Goal: Transaction & Acquisition: Purchase product/service

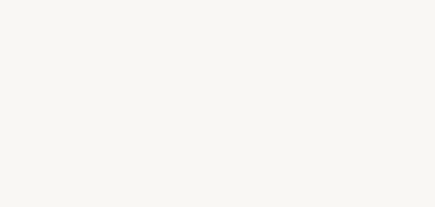
select select "ES"
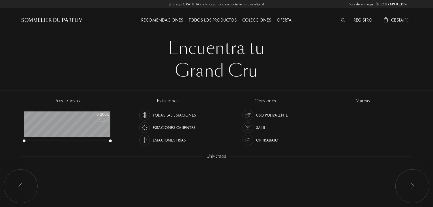
scroll to position [28, 86]
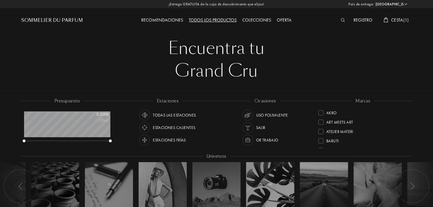
click at [210, 20] on div "Todos los productos" at bounding box center [213, 20] width 54 height 7
select select "ES"
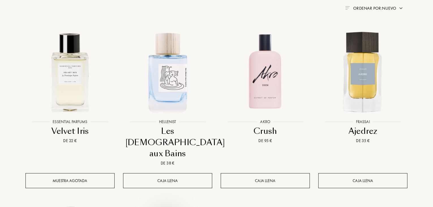
scroll to position [227, 0]
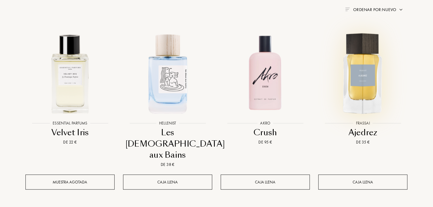
click at [375, 72] on img at bounding box center [363, 73] width 88 height 88
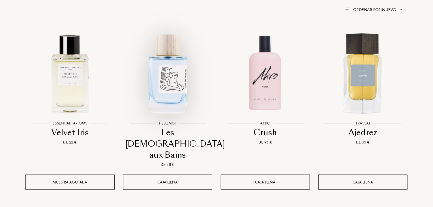
click at [167, 76] on img at bounding box center [168, 73] width 88 height 88
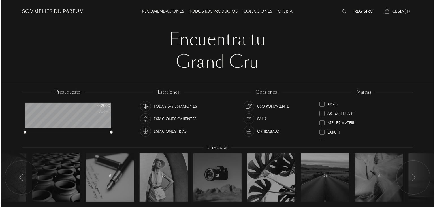
scroll to position [0, 0]
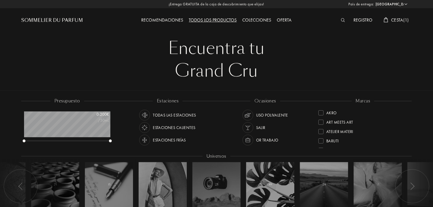
click at [401, 20] on span "Cesta ( 1 )" at bounding box center [400, 20] width 18 height 6
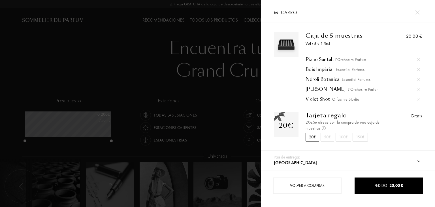
click at [417, 69] on img at bounding box center [418, 69] width 3 height 3
click at [368, 68] on span "- Essential Parfums" at bounding box center [355, 69] width 31 height 5
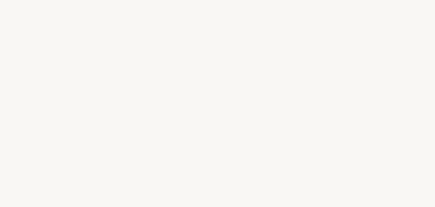
select select "ES"
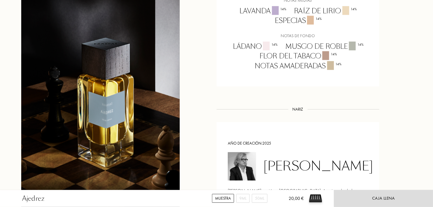
scroll to position [397, 0]
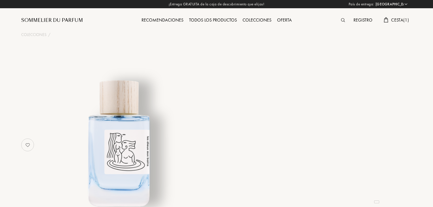
select select "ES"
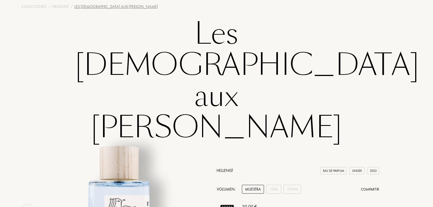
scroll to position [28, 0]
click at [227, 199] on img at bounding box center [227, 209] width 21 height 21
click at [252, 184] on div "Muestra" at bounding box center [253, 188] width 22 height 9
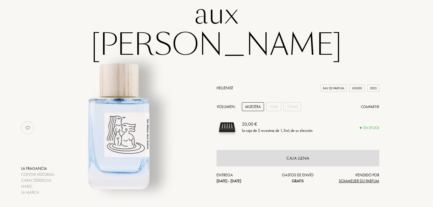
scroll to position [113, 0]
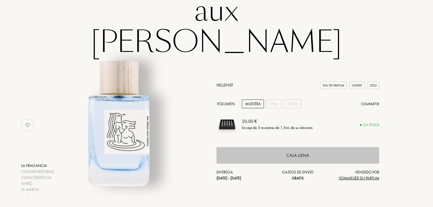
click at [300, 152] on div "Caja llena" at bounding box center [298, 155] width 23 height 7
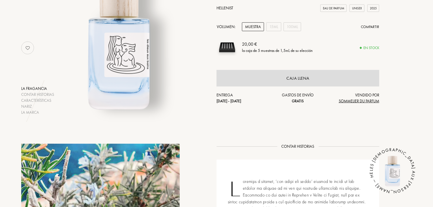
scroll to position [227, 0]
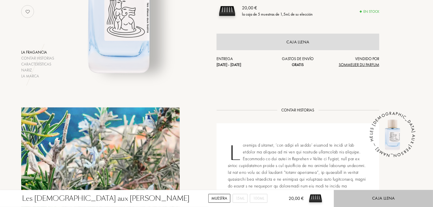
click at [378, 196] on div "Caja llena" at bounding box center [383, 198] width 23 height 7
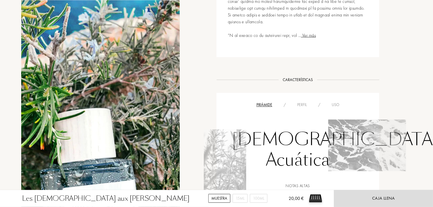
scroll to position [453, 0]
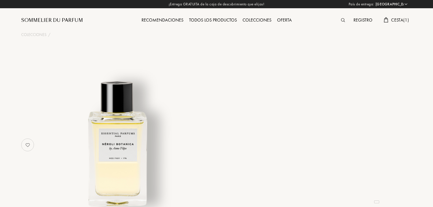
select select "ES"
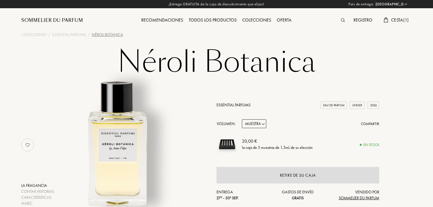
click at [395, 18] on span "Cesta ( 1 )" at bounding box center [400, 20] width 18 height 6
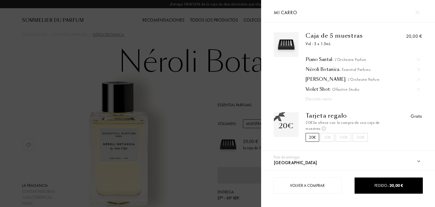
click at [417, 69] on img at bounding box center [418, 69] width 3 height 3
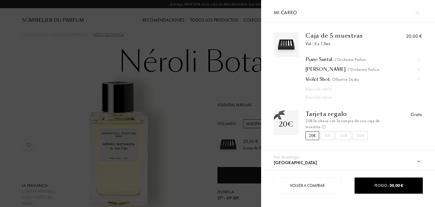
click at [418, 79] on img at bounding box center [418, 79] width 3 height 3
click at [10, 30] on div at bounding box center [130, 103] width 261 height 207
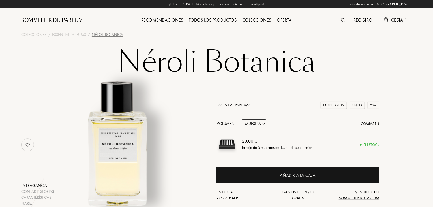
click at [205, 20] on div "Todos los productos" at bounding box center [213, 20] width 54 height 7
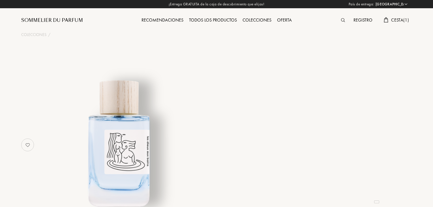
select select "ES"
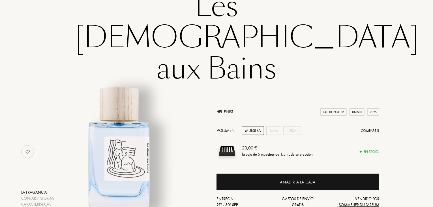
scroll to position [57, 0]
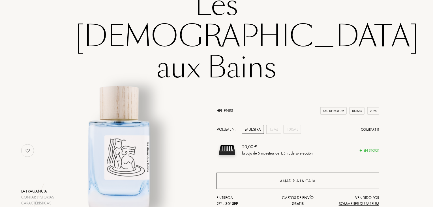
click at [300, 178] on div "Añadir a la caja" at bounding box center [298, 181] width 36 height 7
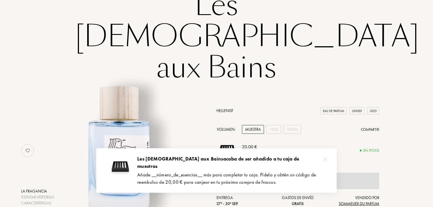
scroll to position [0, 0]
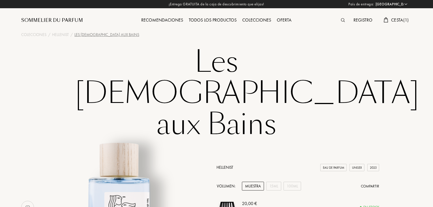
click at [213, 20] on div "Todos los productos" at bounding box center [213, 20] width 54 height 7
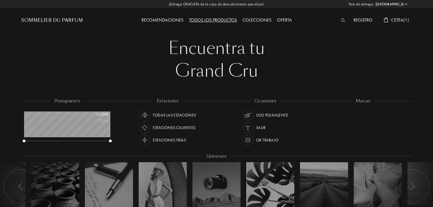
select select "ES"
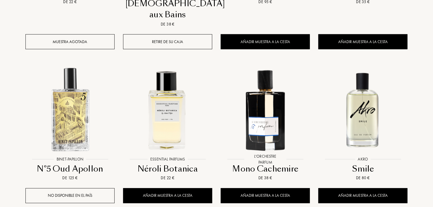
scroll to position [368, 0]
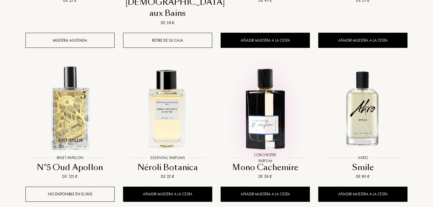
click at [270, 91] on img at bounding box center [265, 108] width 88 height 88
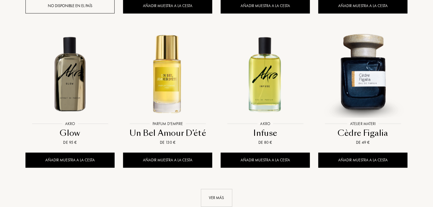
scroll to position [566, 0]
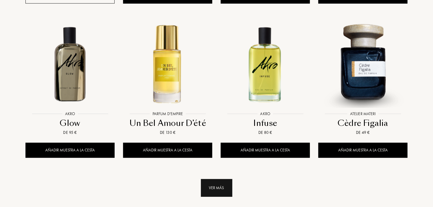
click at [223, 179] on div "Ver más" at bounding box center [216, 188] width 31 height 18
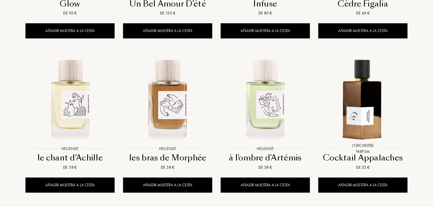
scroll to position [680, 0]
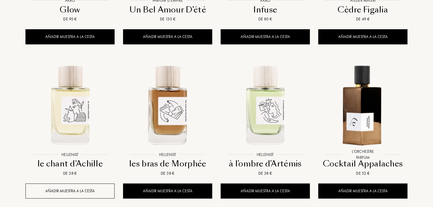
click at [75, 183] on div "Añadir muestra a la cesta" at bounding box center [69, 190] width 89 height 15
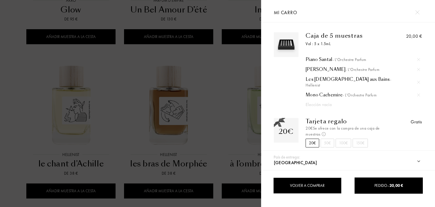
click at [317, 186] on div "Volver a comprar" at bounding box center [307, 185] width 68 height 16
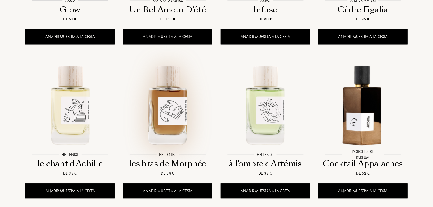
click at [172, 94] on img at bounding box center [168, 104] width 88 height 88
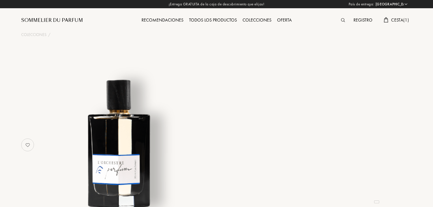
select select "ES"
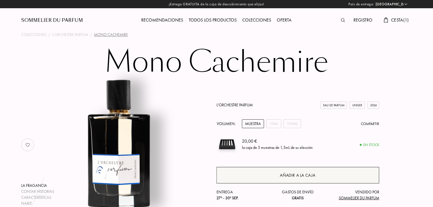
click at [300, 172] on div "Añadir a la caja" at bounding box center [298, 175] width 36 height 7
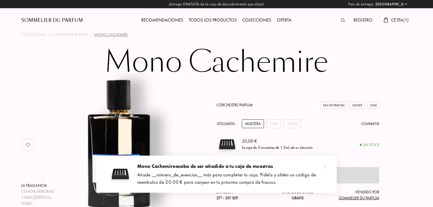
click at [397, 18] on span "Cesta ( 1 )" at bounding box center [400, 20] width 18 height 6
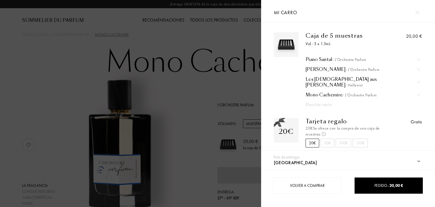
click at [188, 89] on div at bounding box center [130, 103] width 261 height 207
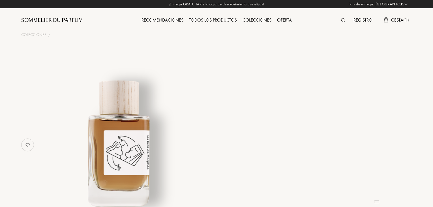
select select "ES"
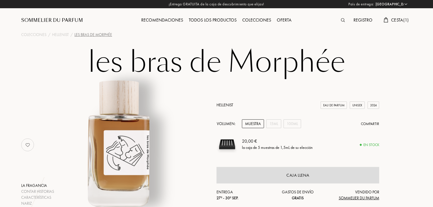
click at [281, 20] on div "Oferta" at bounding box center [284, 20] width 20 height 7
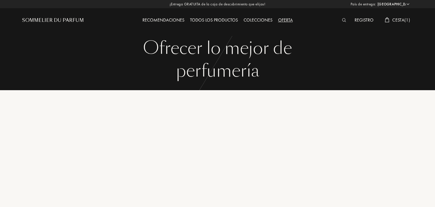
select select "ES"
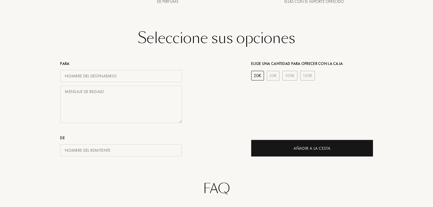
scroll to position [227, 0]
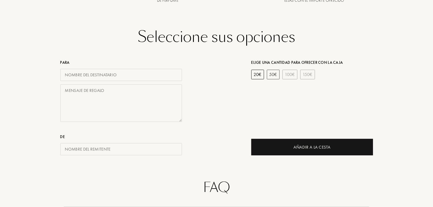
click at [272, 73] on div "50 €" at bounding box center [273, 75] width 13 height 10
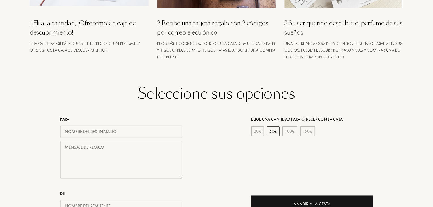
scroll to position [198, 0]
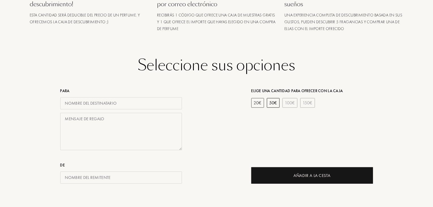
click at [257, 102] on div "20 €" at bounding box center [258, 103] width 13 height 10
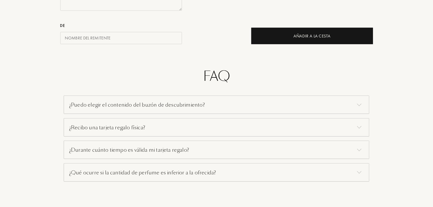
scroll to position [368, 0]
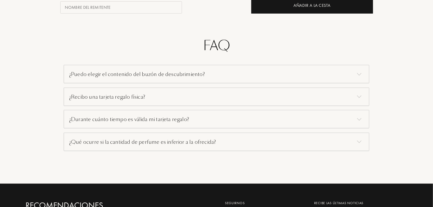
click at [145, 75] on div "¿Puedo elegir el contenido del buzón de descubrimiento?" at bounding box center [217, 74] width 306 height 18
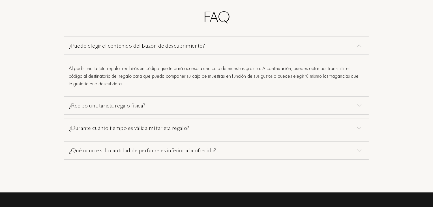
scroll to position [425, 0]
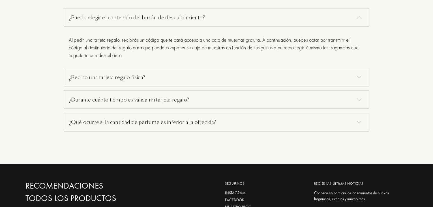
click at [96, 78] on div "¿Recibo una tarjeta regalo física?" at bounding box center [217, 77] width 306 height 18
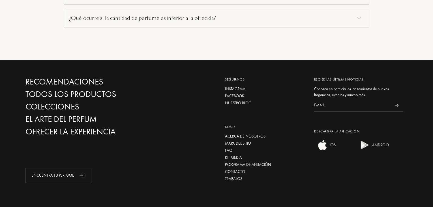
scroll to position [585, 0]
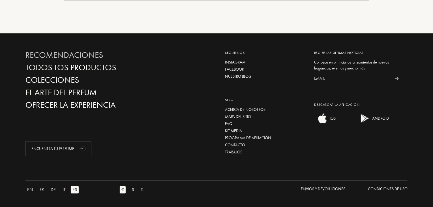
click at [82, 54] on div "Recomendaciones" at bounding box center [86, 55] width 122 height 10
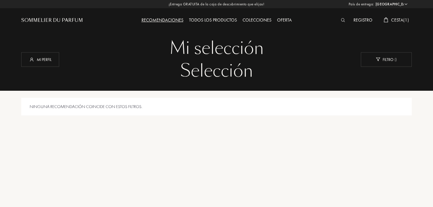
select select "ES"
click at [399, 20] on span "Cesta ( 1 )" at bounding box center [400, 20] width 18 height 6
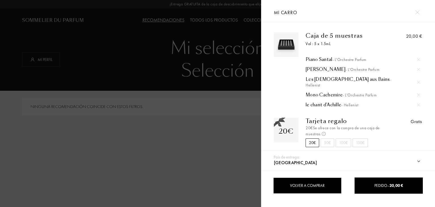
click at [308, 188] on div "Volver a comprar" at bounding box center [307, 185] width 68 height 16
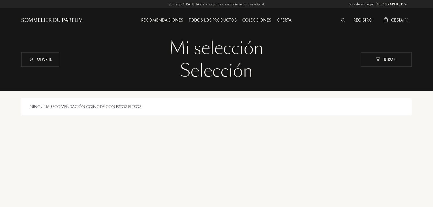
click at [287, 19] on div "Oferta" at bounding box center [284, 20] width 20 height 7
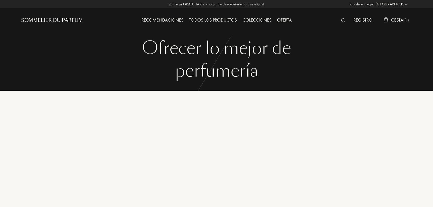
select select "ES"
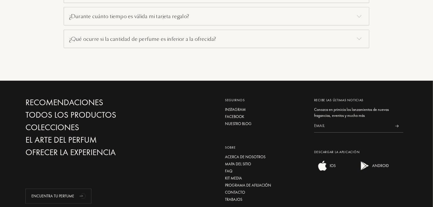
scroll to position [510, 0]
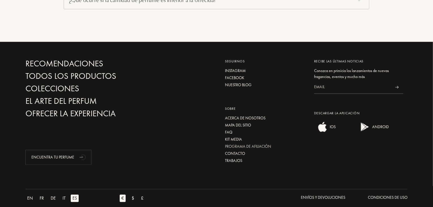
click at [264, 145] on div "Programa de afiliación" at bounding box center [265, 147] width 81 height 6
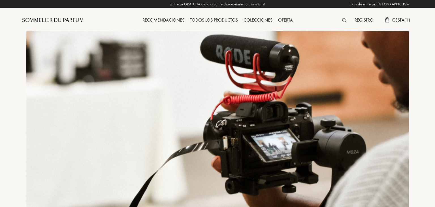
select select "ES"
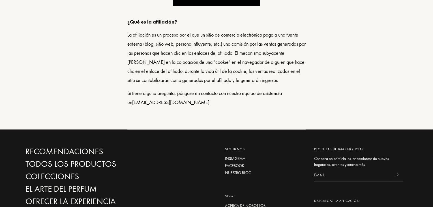
scroll to position [444, 0]
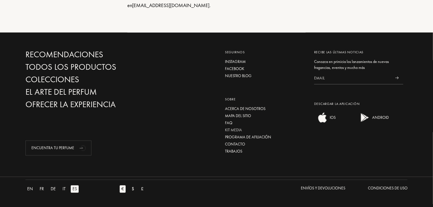
click at [232, 131] on div "Kit media" at bounding box center [265, 130] width 81 height 6
click at [229, 122] on div "FAQ" at bounding box center [265, 123] width 81 height 6
click at [243, 110] on div "Acerca de nosotros" at bounding box center [265, 109] width 81 height 6
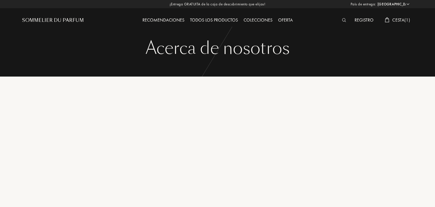
select select "ES"
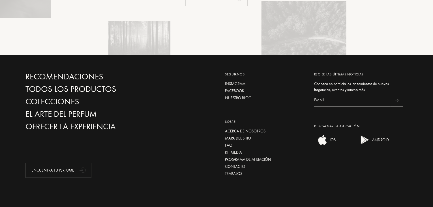
scroll to position [892, 0]
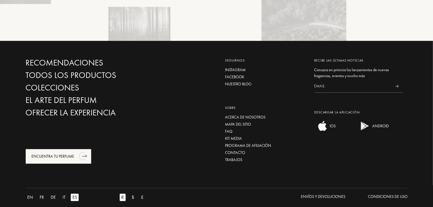
click at [57, 149] on div "Encuentra tu perfume" at bounding box center [58, 156] width 66 height 15
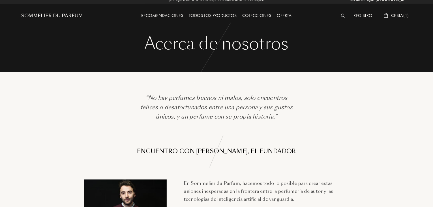
scroll to position [0, 0]
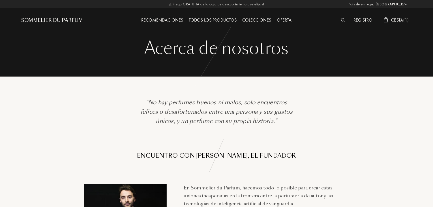
click at [288, 21] on div "Oferta" at bounding box center [284, 20] width 20 height 7
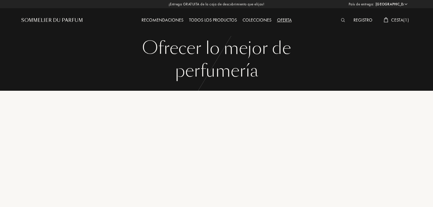
select select "ES"
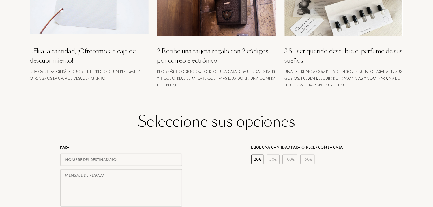
scroll to position [198, 0]
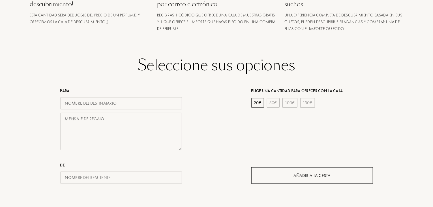
click at [306, 179] on div "Añadir a la cesta" at bounding box center [313, 175] width 122 height 16
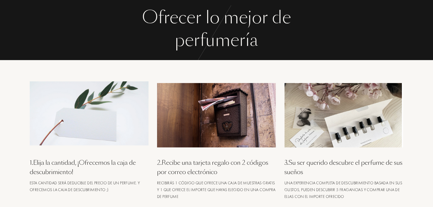
scroll to position [0, 0]
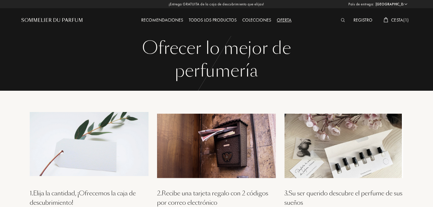
click at [163, 20] on div "Recomendaciones" at bounding box center [163, 20] width 48 height 7
click at [209, 17] on div "Todos los productos" at bounding box center [213, 20] width 54 height 7
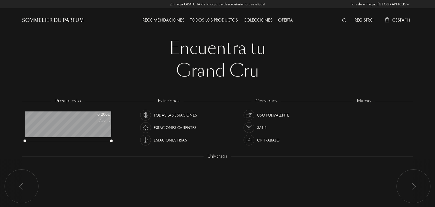
select select "ES"
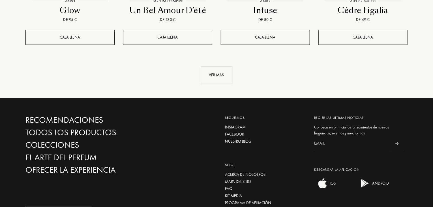
scroll to position [680, 0]
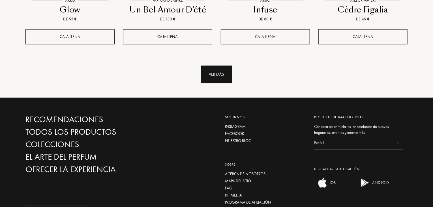
click at [212, 65] on div "Ver más" at bounding box center [216, 74] width 31 height 18
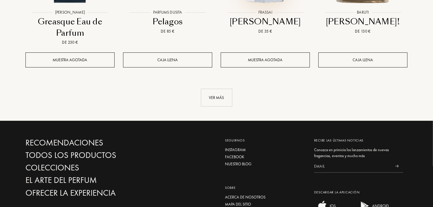
scroll to position [1133, 0]
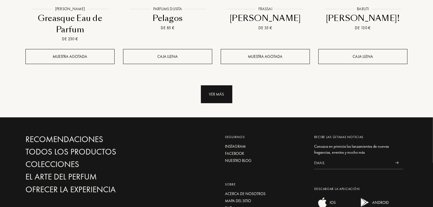
click at [222, 85] on div "Ver más" at bounding box center [216, 94] width 31 height 18
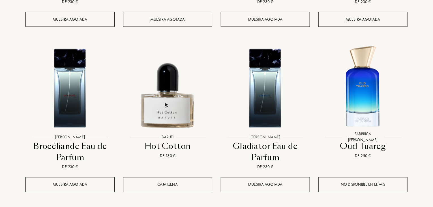
scroll to position [1501, 0]
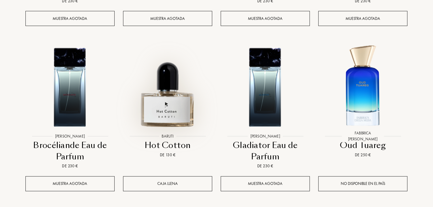
click at [176, 80] on img at bounding box center [168, 86] width 88 height 88
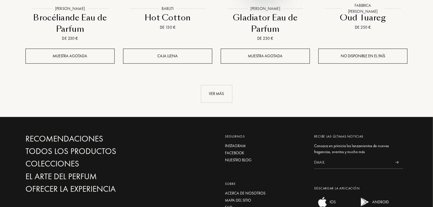
scroll to position [1643, 0]
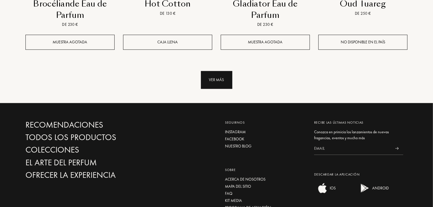
click at [221, 71] on div "Ver más" at bounding box center [216, 80] width 31 height 18
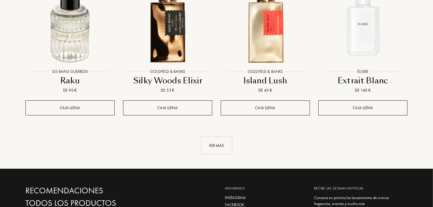
scroll to position [2039, 0]
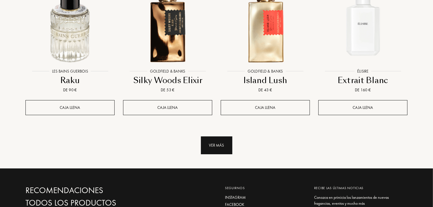
click at [214, 136] on div "Ver más" at bounding box center [216, 145] width 31 height 18
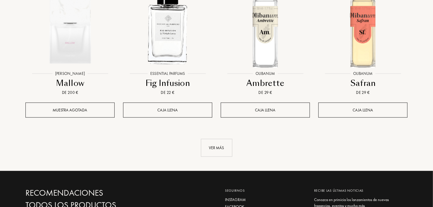
scroll to position [2521, 0]
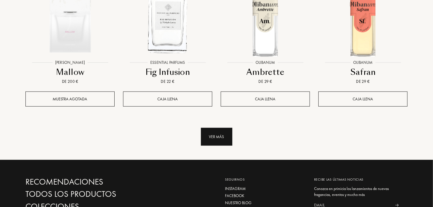
click at [225, 128] on div "Ver más" at bounding box center [216, 137] width 31 height 18
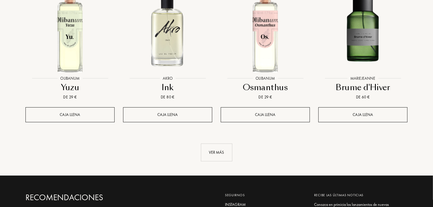
scroll to position [2974, 0]
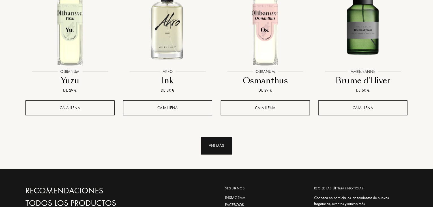
click at [219, 137] on div "Ver más" at bounding box center [216, 146] width 31 height 18
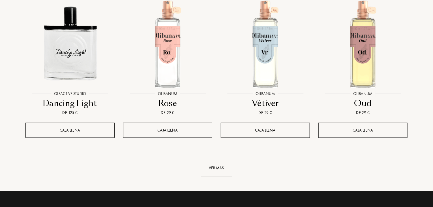
scroll to position [3456, 0]
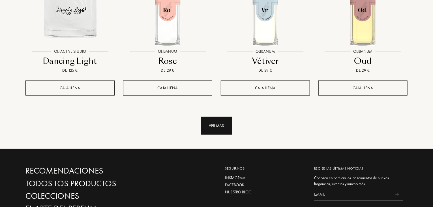
click at [210, 117] on div "Ver más" at bounding box center [216, 126] width 31 height 18
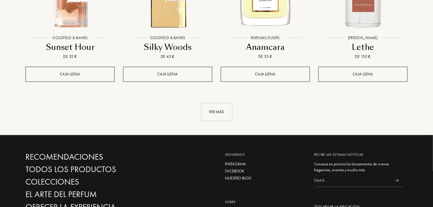
scroll to position [3937, 0]
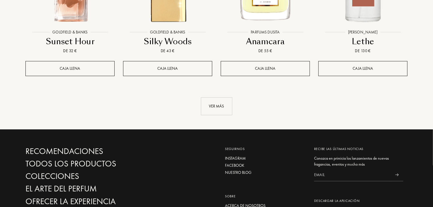
drag, startPoint x: 225, startPoint y: 73, endPoint x: 229, endPoint y: 72, distance: 4.1
click at [225, 97] on div "Ver más" at bounding box center [216, 106] width 31 height 18
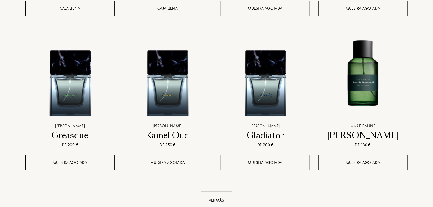
scroll to position [4305, 0]
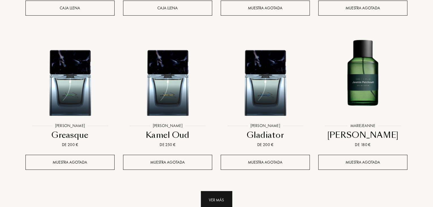
click at [221, 191] on div "Ver más" at bounding box center [216, 200] width 31 height 18
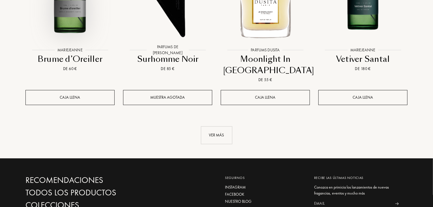
scroll to position [4843, 0]
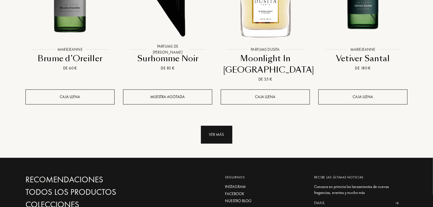
click at [232, 126] on div "Ver más" at bounding box center [216, 135] width 31 height 18
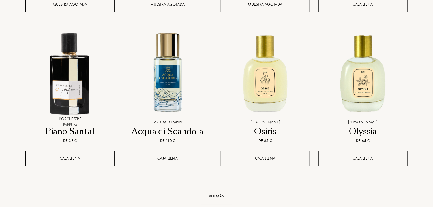
scroll to position [5268, 0]
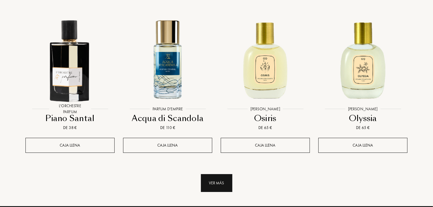
click at [224, 174] on div "Ver más" at bounding box center [216, 183] width 31 height 18
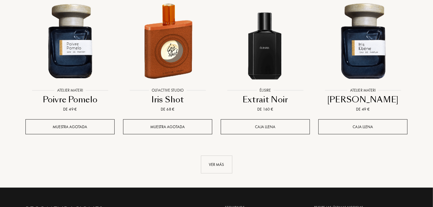
scroll to position [5750, 0]
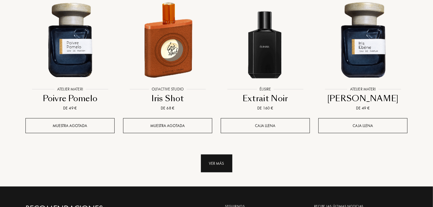
click at [225, 154] on div "Ver más" at bounding box center [216, 163] width 31 height 18
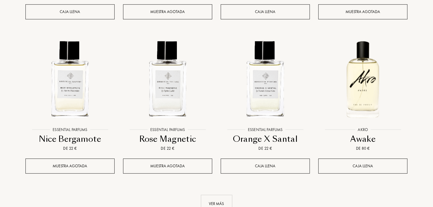
scroll to position [6203, 0]
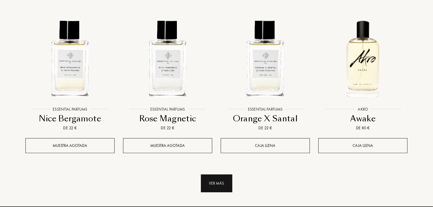
click at [226, 174] on div "Ver más" at bounding box center [216, 183] width 31 height 18
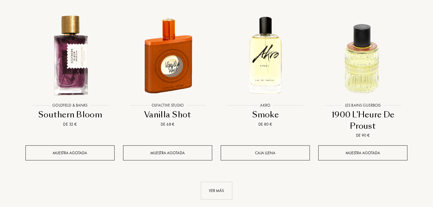
scroll to position [6713, 0]
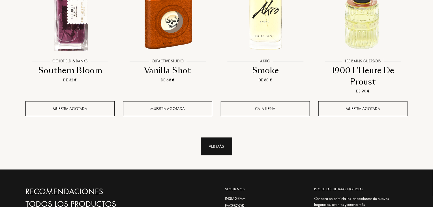
click at [218, 137] on div "Ver más" at bounding box center [216, 146] width 31 height 18
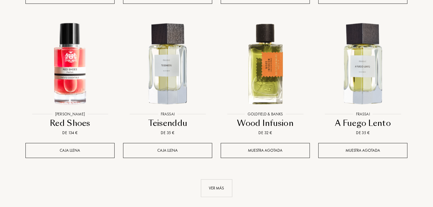
scroll to position [7109, 0]
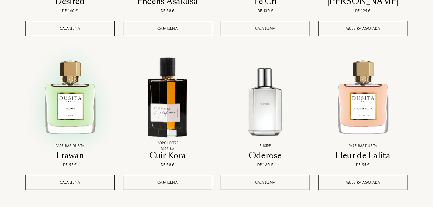
scroll to position [7591, 0]
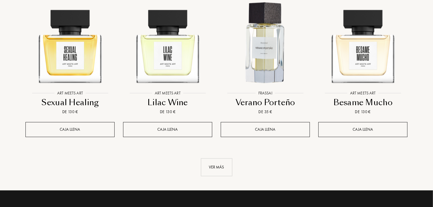
scroll to position [8129, 0]
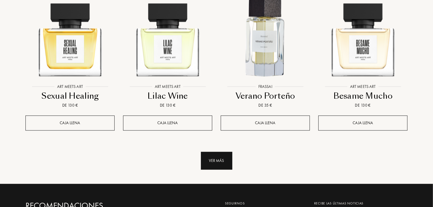
click at [220, 152] on div "Ver más" at bounding box center [216, 161] width 31 height 18
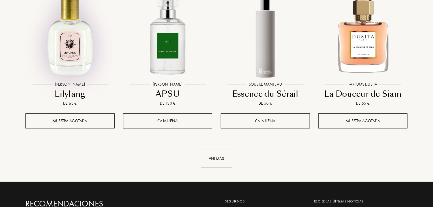
scroll to position [8610, 0]
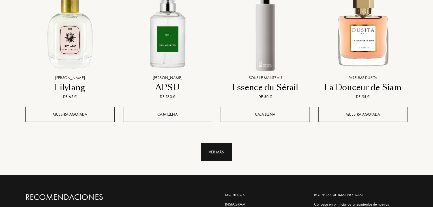
click at [210, 143] on div "Ver más" at bounding box center [216, 152] width 31 height 18
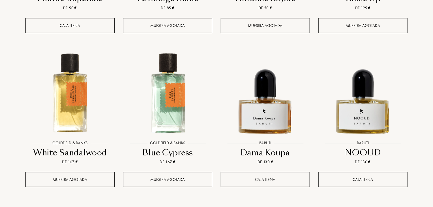
scroll to position [9035, 0]
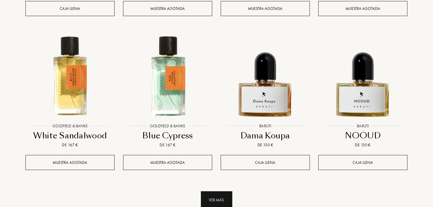
click at [221, 191] on div "Ver más" at bounding box center [216, 200] width 31 height 18
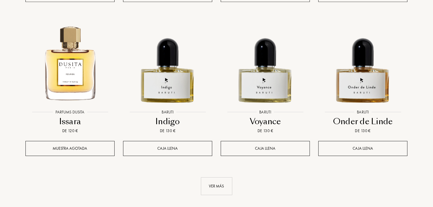
scroll to position [9517, 0]
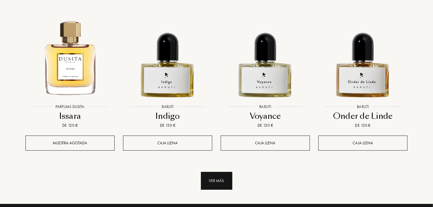
click at [223, 172] on div "Ver más" at bounding box center [216, 181] width 31 height 18
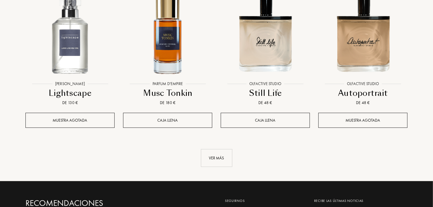
scroll to position [10027, 0]
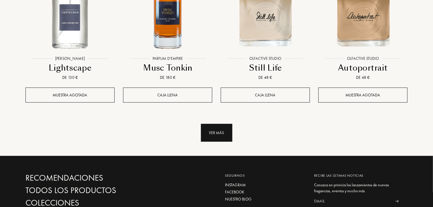
click at [211, 124] on div "Ver más" at bounding box center [216, 133] width 31 height 18
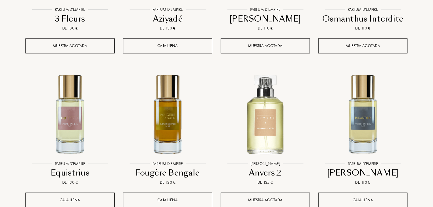
scroll to position [10423, 0]
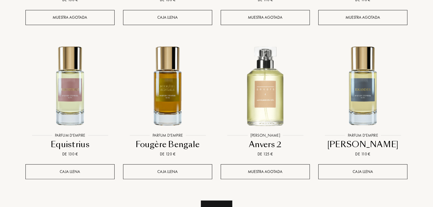
click at [218, 200] on div "Ver más" at bounding box center [216, 209] width 31 height 18
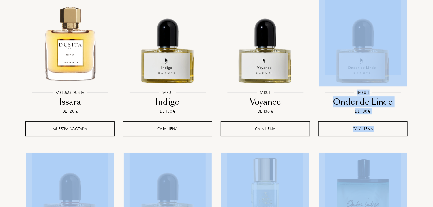
scroll to position [9530, 0]
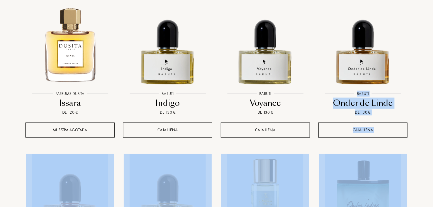
drag, startPoint x: 433, startPoint y: 182, endPoint x: 435, endPoint y: 18, distance: 164.9
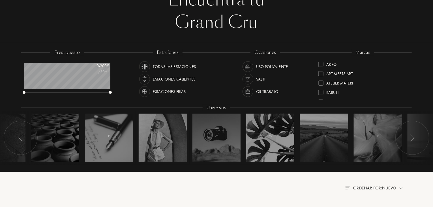
scroll to position [0, 0]
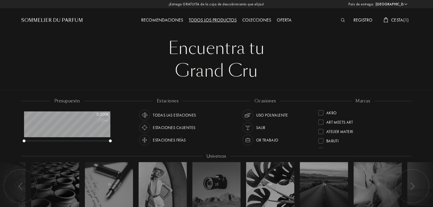
click at [50, 16] on div "Sommelier du Parfum" at bounding box center [70, 15] width 98 height 31
click at [37, 21] on div "Sommelier du Parfum" at bounding box center [52, 20] width 62 height 7
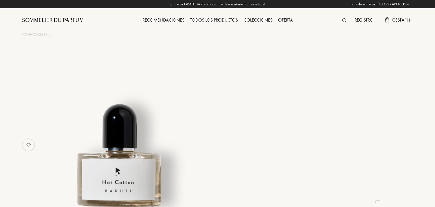
select select "ES"
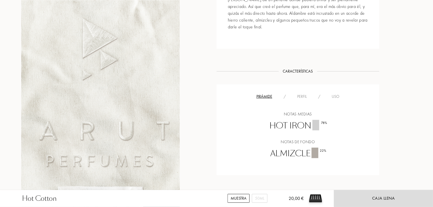
scroll to position [312, 0]
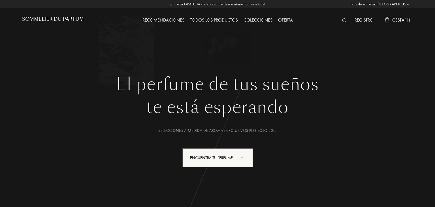
select select "ES"
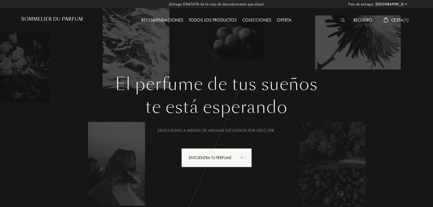
click at [403, 20] on span "Cesta ( 1 )" at bounding box center [400, 20] width 18 height 6
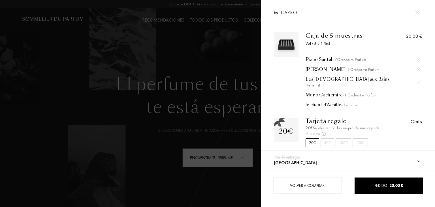
click at [121, 38] on div at bounding box center [130, 103] width 261 height 207
